Goal: Task Accomplishment & Management: Complete application form

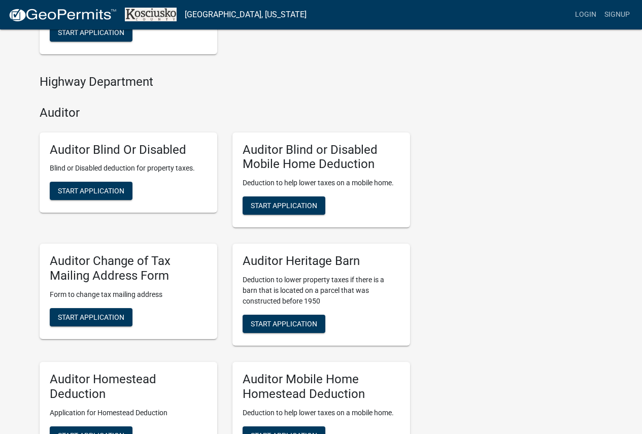
scroll to position [355, 0]
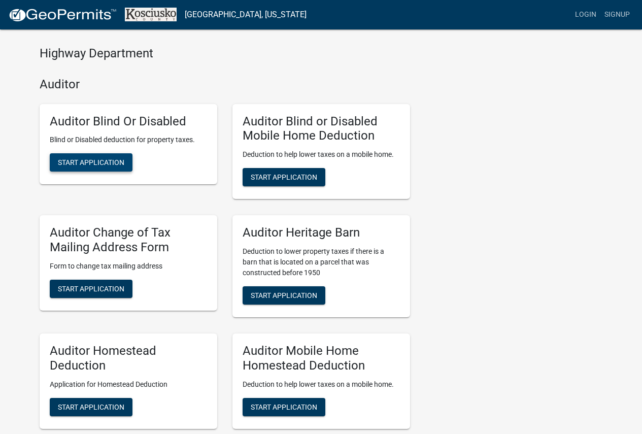
click at [87, 164] on span "Start Application" at bounding box center [91, 162] width 67 height 8
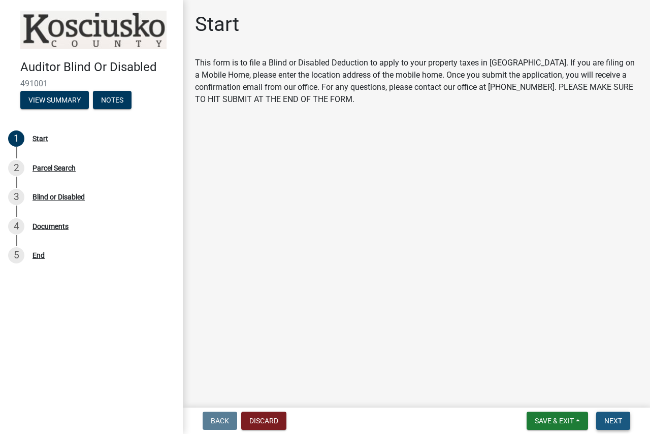
click at [610, 417] on span "Next" at bounding box center [613, 421] width 18 height 8
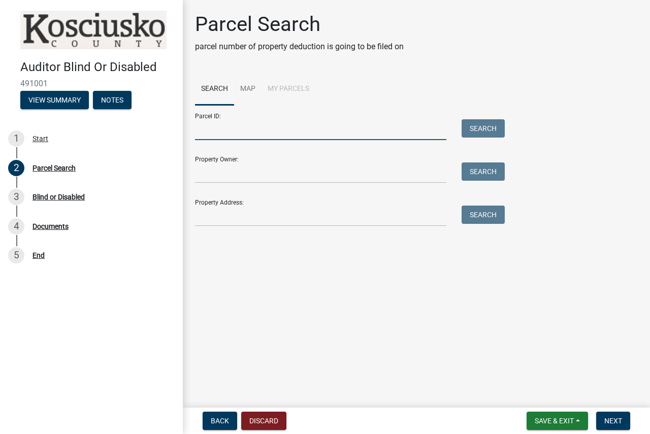
drag, startPoint x: 343, startPoint y: 125, endPoint x: 349, endPoint y: 124, distance: 6.2
click at [343, 125] on input "Parcel ID:" at bounding box center [320, 129] width 251 height 21
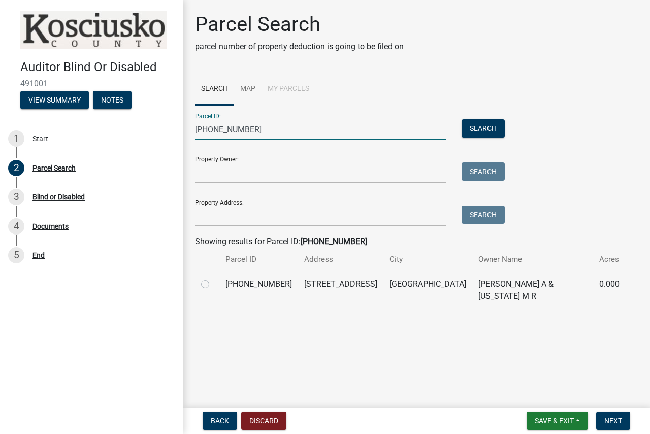
type input "[PHONE_NUMBER]"
click at [213, 278] on label at bounding box center [213, 278] width 0 height 0
click at [213, 282] on input "radio" at bounding box center [216, 281] width 7 height 7
radio input "true"
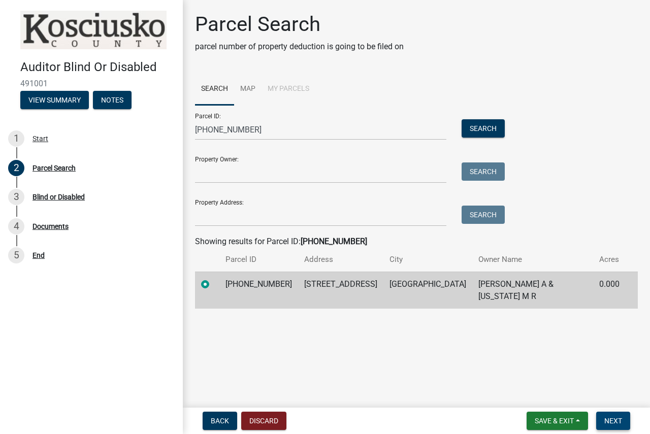
click at [606, 423] on span "Next" at bounding box center [613, 421] width 18 height 8
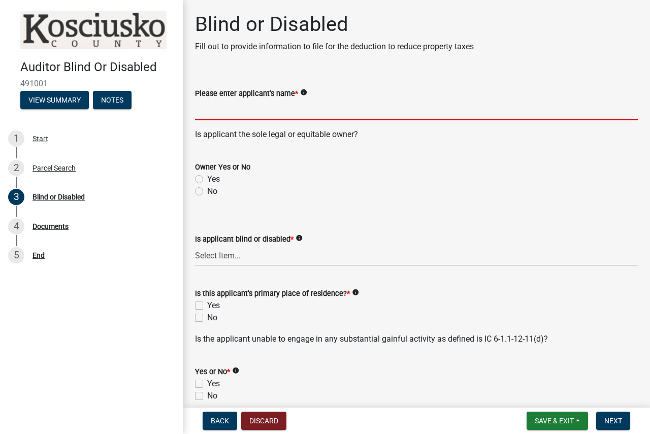
click at [327, 115] on input "Please enter applicant's name *" at bounding box center [416, 110] width 443 height 21
type input "[PERSON_NAME]"
click at [207, 178] on label "Yes" at bounding box center [213, 179] width 13 height 12
click at [207, 178] on input "Yes" at bounding box center [210, 176] width 7 height 7
radio input "true"
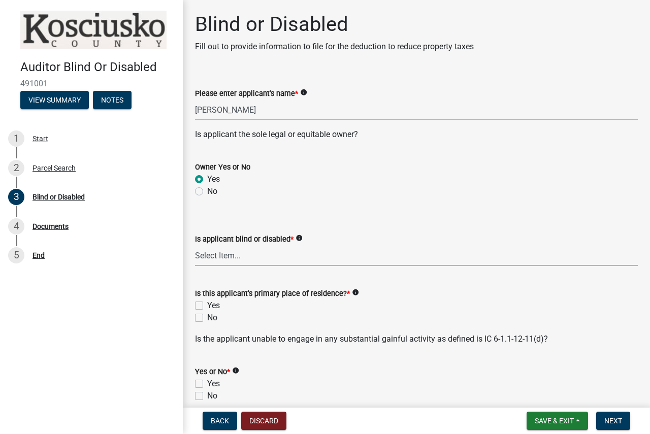
click at [217, 251] on select "Select Item... Blind Disabled" at bounding box center [416, 255] width 443 height 21
click at [195, 245] on select "Select Item... Blind Disabled" at bounding box center [416, 255] width 443 height 21
select select "123e3073-0717-4c42-8c8b-35701fbb9ccb"
click at [207, 304] on label "Yes" at bounding box center [213, 306] width 13 height 12
click at [207, 304] on input "Yes" at bounding box center [210, 303] width 7 height 7
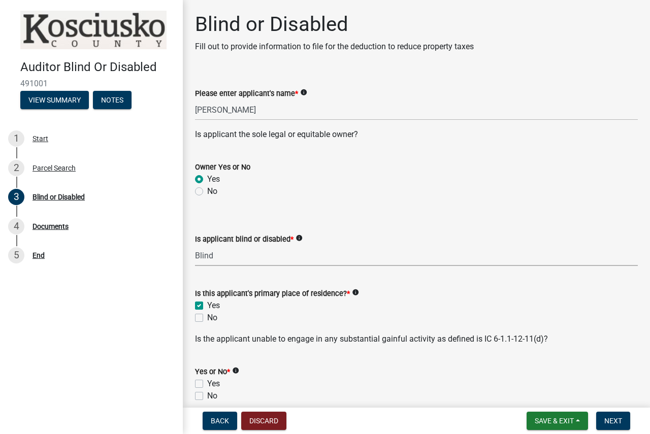
checkbox input "true"
checkbox input "false"
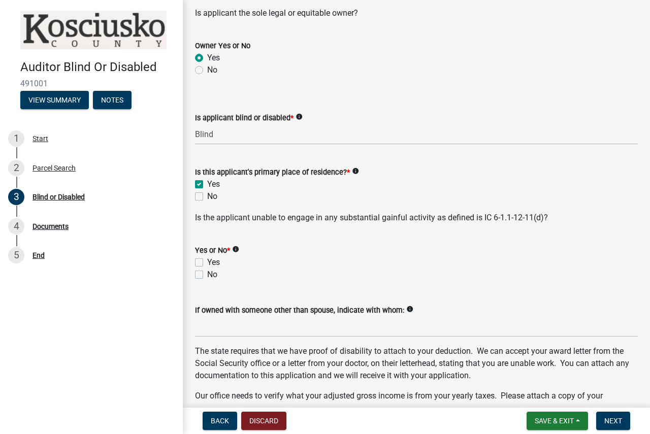
scroll to position [152, 0]
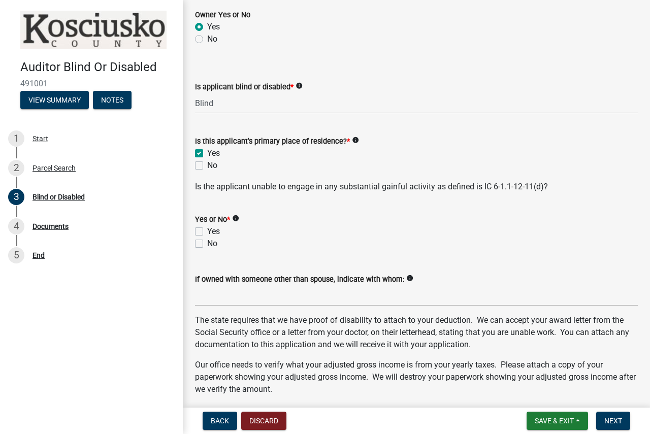
click at [207, 229] on label "Yes" at bounding box center [213, 231] width 13 height 12
click at [207, 229] on input "Yes" at bounding box center [210, 228] width 7 height 7
checkbox input "true"
checkbox input "false"
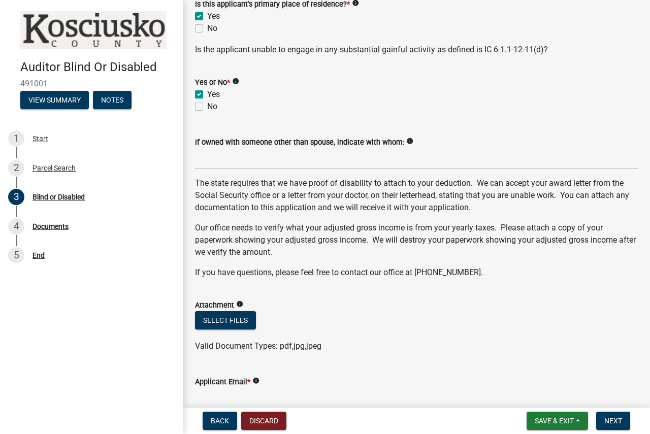
scroll to position [406, 0]
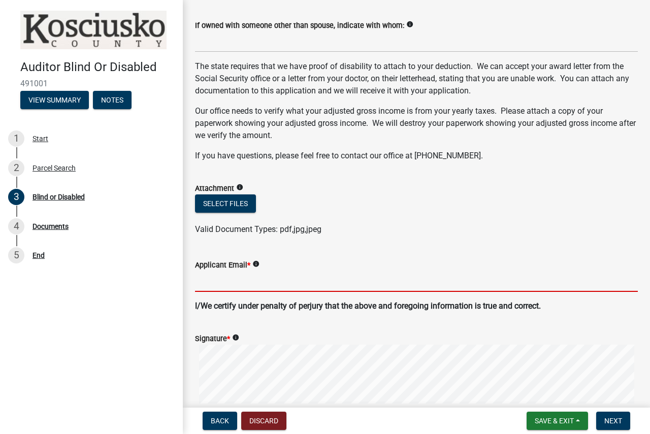
click at [226, 280] on input "Applicant Email *" at bounding box center [416, 281] width 443 height 21
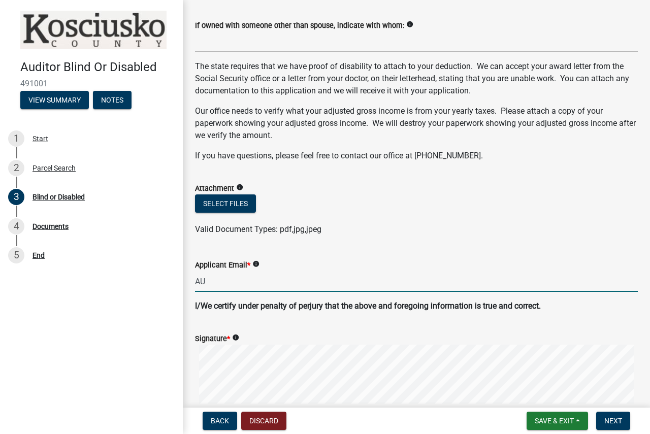
type input "[EMAIL_ADDRESS][DOMAIN_NAME]"
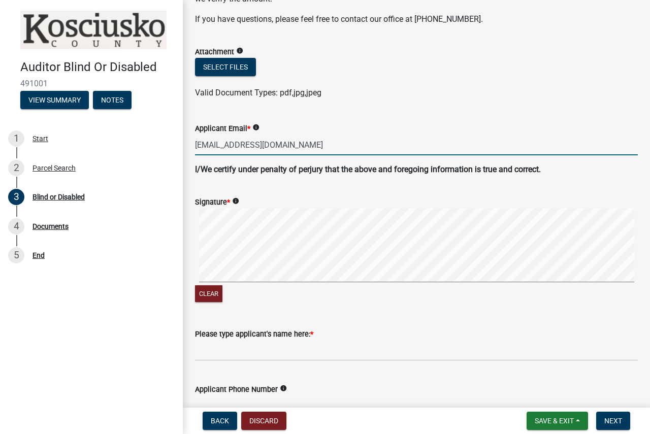
scroll to position [559, 0]
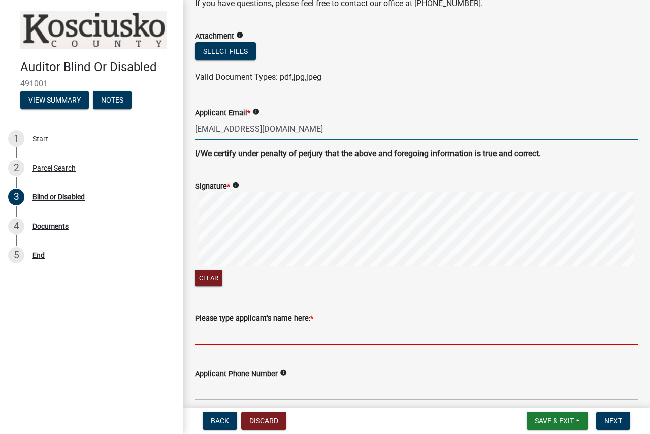
click at [231, 340] on input "Please type applicant's name here: *" at bounding box center [416, 335] width 443 height 21
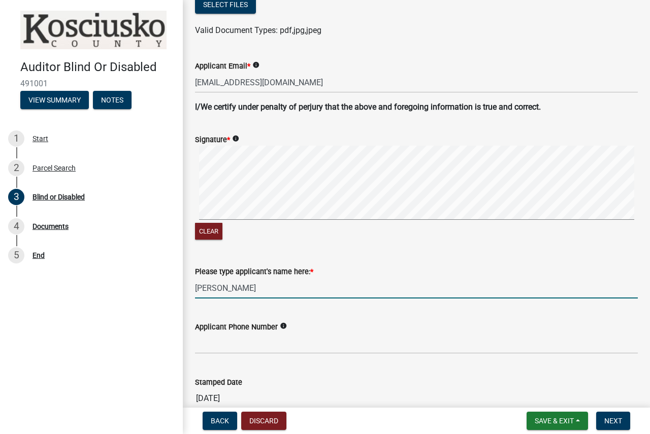
scroll to position [658, 0]
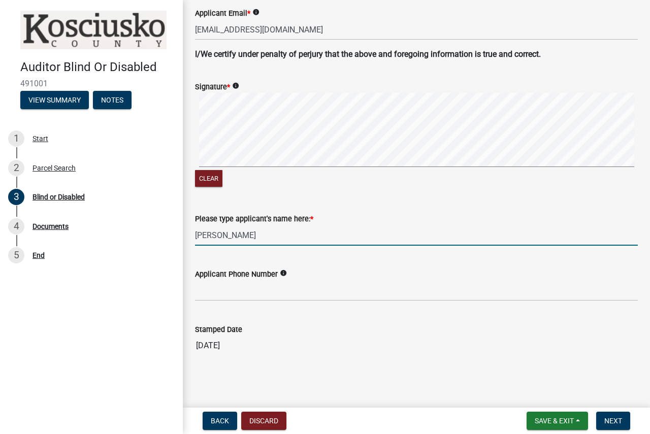
type input "[PERSON_NAME]"
click at [255, 286] on input "Applicant Phone Number" at bounding box center [416, 290] width 443 height 21
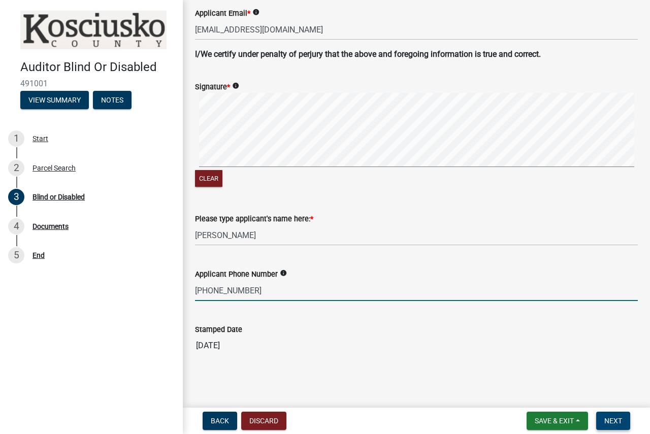
type input "[PHONE_NUMBER]"
click at [616, 422] on span "Next" at bounding box center [613, 421] width 18 height 8
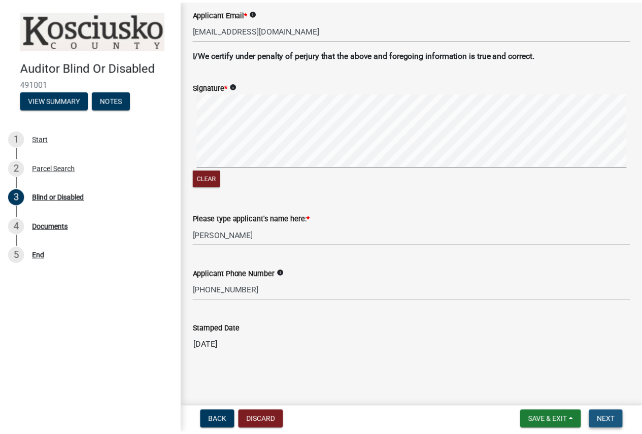
scroll to position [0, 0]
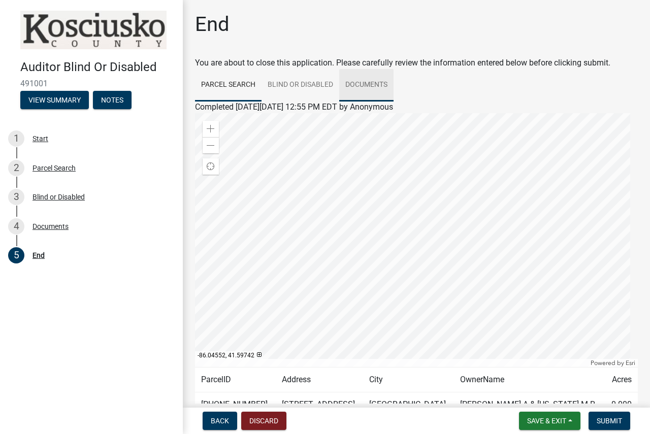
click at [378, 82] on link "Documents" at bounding box center [366, 85] width 54 height 33
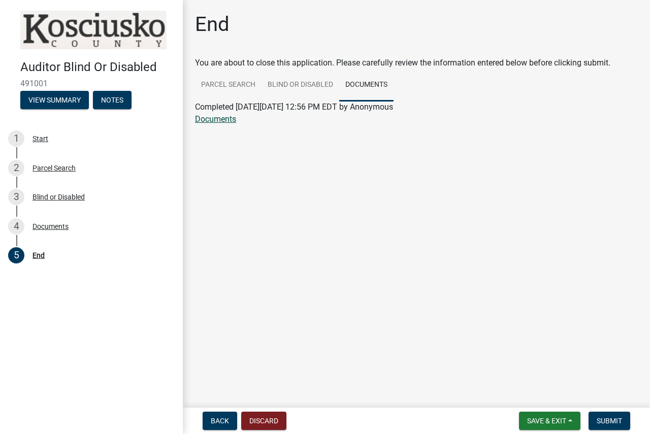
click at [209, 122] on link "Documents" at bounding box center [215, 119] width 41 height 10
click at [620, 420] on span "Submit" at bounding box center [609, 421] width 25 height 8
